Goal: Information Seeking & Learning: Learn about a topic

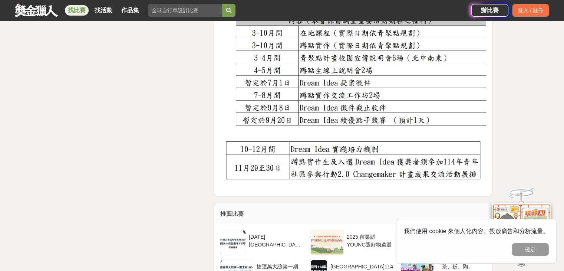
scroll to position [1424, 0]
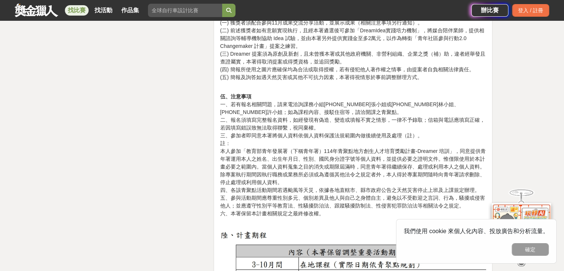
scroll to position [1199, 0]
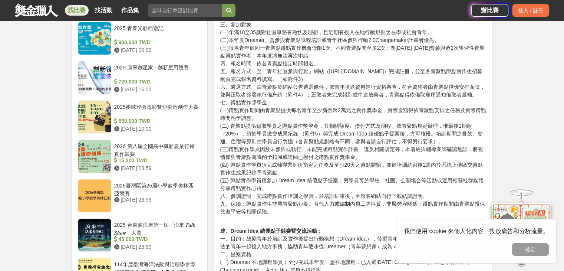
scroll to position [653, 0]
drag, startPoint x: 309, startPoint y: 119, endPoint x: 285, endPoint y: 107, distance: 26.1
click at [285, 107] on p "參、蹲點實作培訓 一、為培育青年投入社區事務的知能，累積地方創生實務經驗，透過「青聚點」提供蹲點在地的實作機會，親自擔任業師，引領青年熟悉社區事務，培養參與社…" at bounding box center [353, 98] width 266 height 249
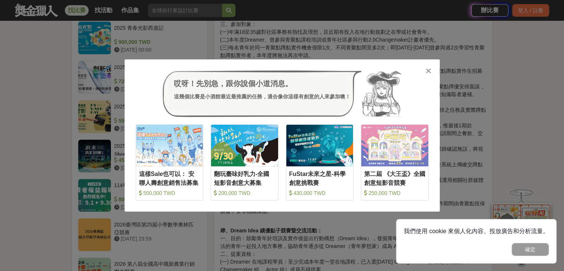
click at [432, 69] on div at bounding box center [428, 70] width 7 height 7
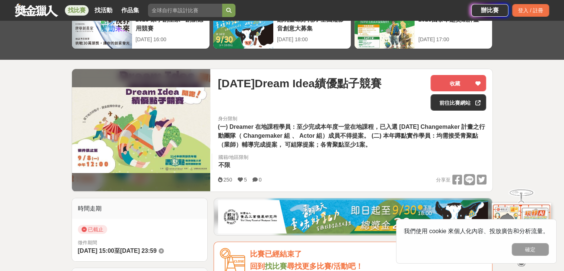
scroll to position [44, 0]
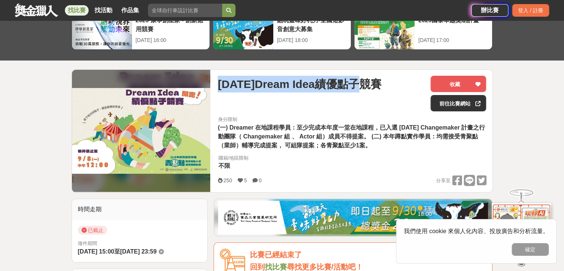
drag, startPoint x: 379, startPoint y: 82, endPoint x: 215, endPoint y: 86, distance: 164.0
click at [215, 86] on div "114年Dream Idea績優點子競賽 收藏 前往比賽網站 身分限制 (一) Dreamer 在地課程學員：至少完成本年度一堂在地課程，已入選 114年 C…" at bounding box center [352, 131] width 280 height 122
copy span "114年Dream Idea績優點子競賽"
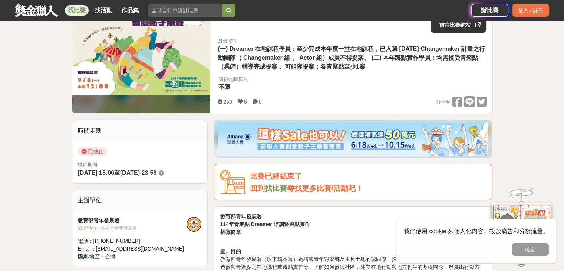
scroll to position [0, 0]
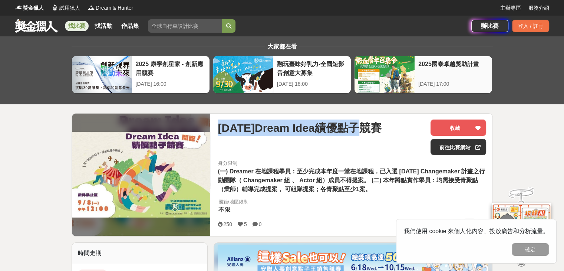
click at [462, 75] on div "2025國泰卓越獎助計畫" at bounding box center [454, 68] width 70 height 17
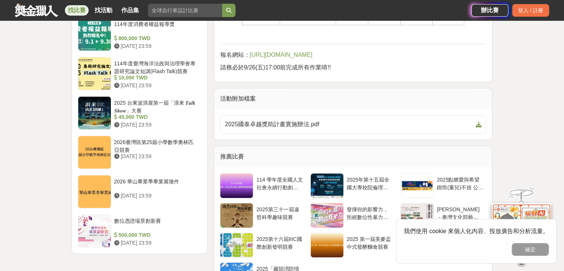
scroll to position [861, 0]
click at [149, 99] on div "2025 台東波浪屋第一屆「浪來 𝑻𝒂𝒍𝒌 𝑺𝒉𝒐𝒘」大賽" at bounding box center [156, 106] width 85 height 14
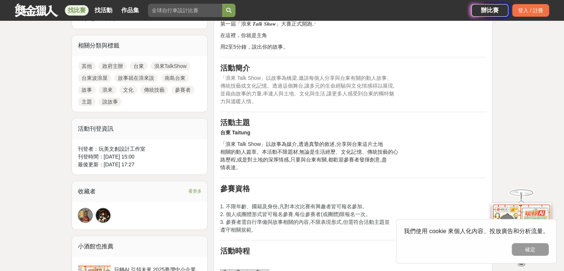
scroll to position [508, 0]
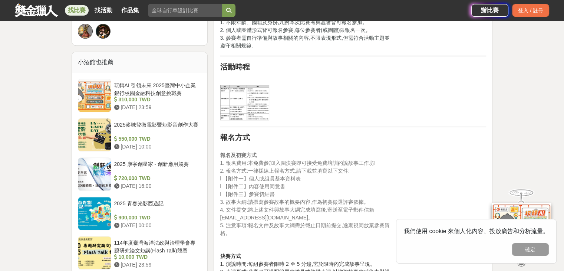
click at [243, 107] on img at bounding box center [244, 103] width 49 height 36
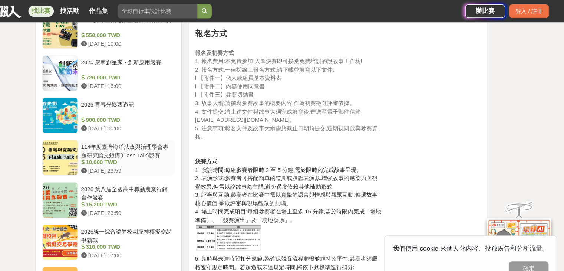
scroll to position [613, 0]
drag, startPoint x: 130, startPoint y: 87, endPoint x: 130, endPoint y: 68, distance: 18.9
drag, startPoint x: 130, startPoint y: 68, endPoint x: 325, endPoint y: 71, distance: 194.8
click at [325, 71] on p "報名及初賽方式 1. 報名費用:本免費參加!入圍決賽即可接受免費培訓的說故事工作坊! 2. 報名方式:一律採線上報名方式,請下載並填寫以下文件: l 【附件一…" at bounding box center [353, 84] width 266 height 93
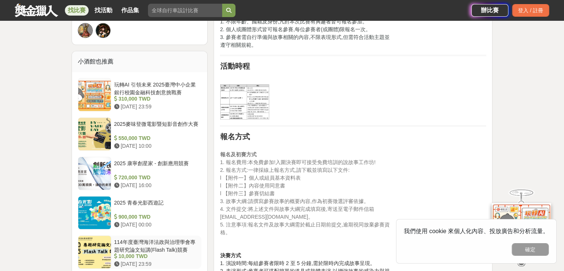
scroll to position [508, 0]
click at [143, 122] on div "2025麥味登微電影暨短影音創作大賽" at bounding box center [156, 128] width 85 height 14
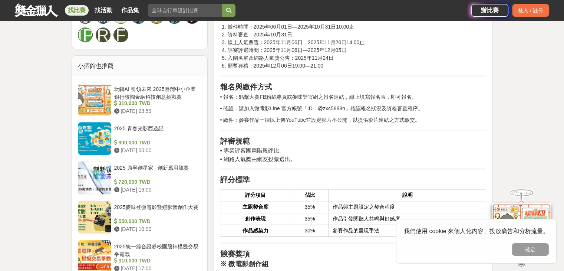
scroll to position [586, 0]
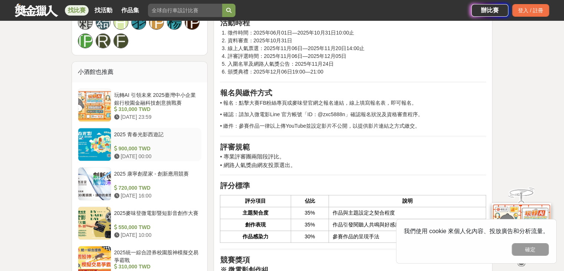
click at [148, 131] on div "2025 青春光影西遊記" at bounding box center [156, 138] width 85 height 14
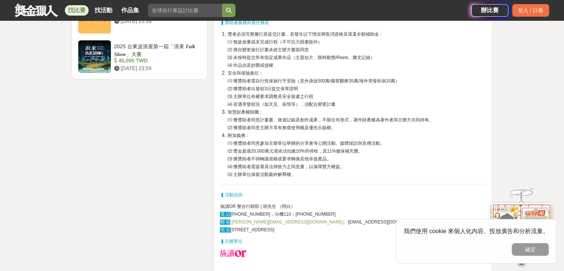
scroll to position [1031, 0]
